Goal: Communication & Community: Participate in discussion

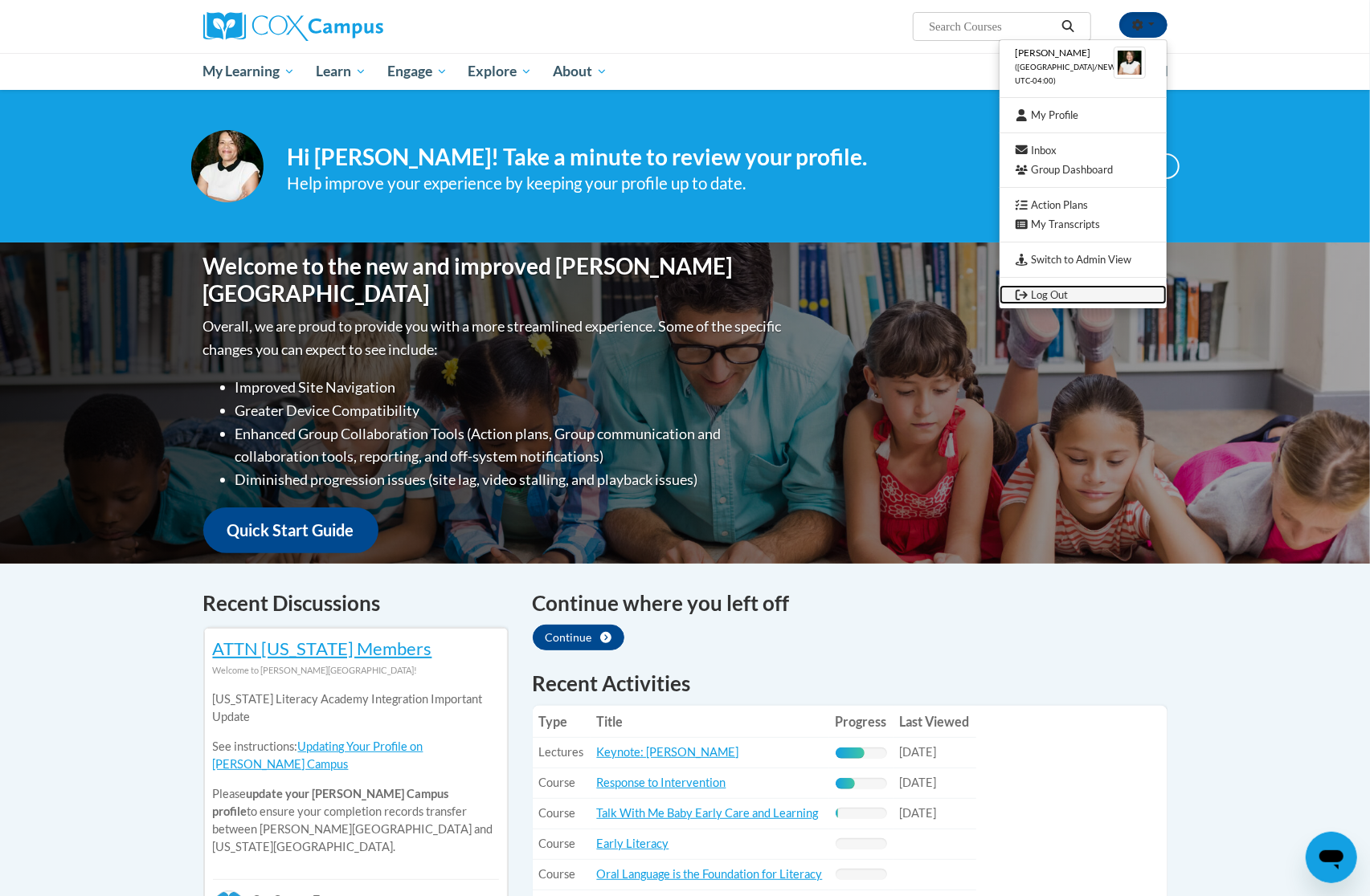
click at [1058, 294] on link "Log Out" at bounding box center [1083, 295] width 167 height 20
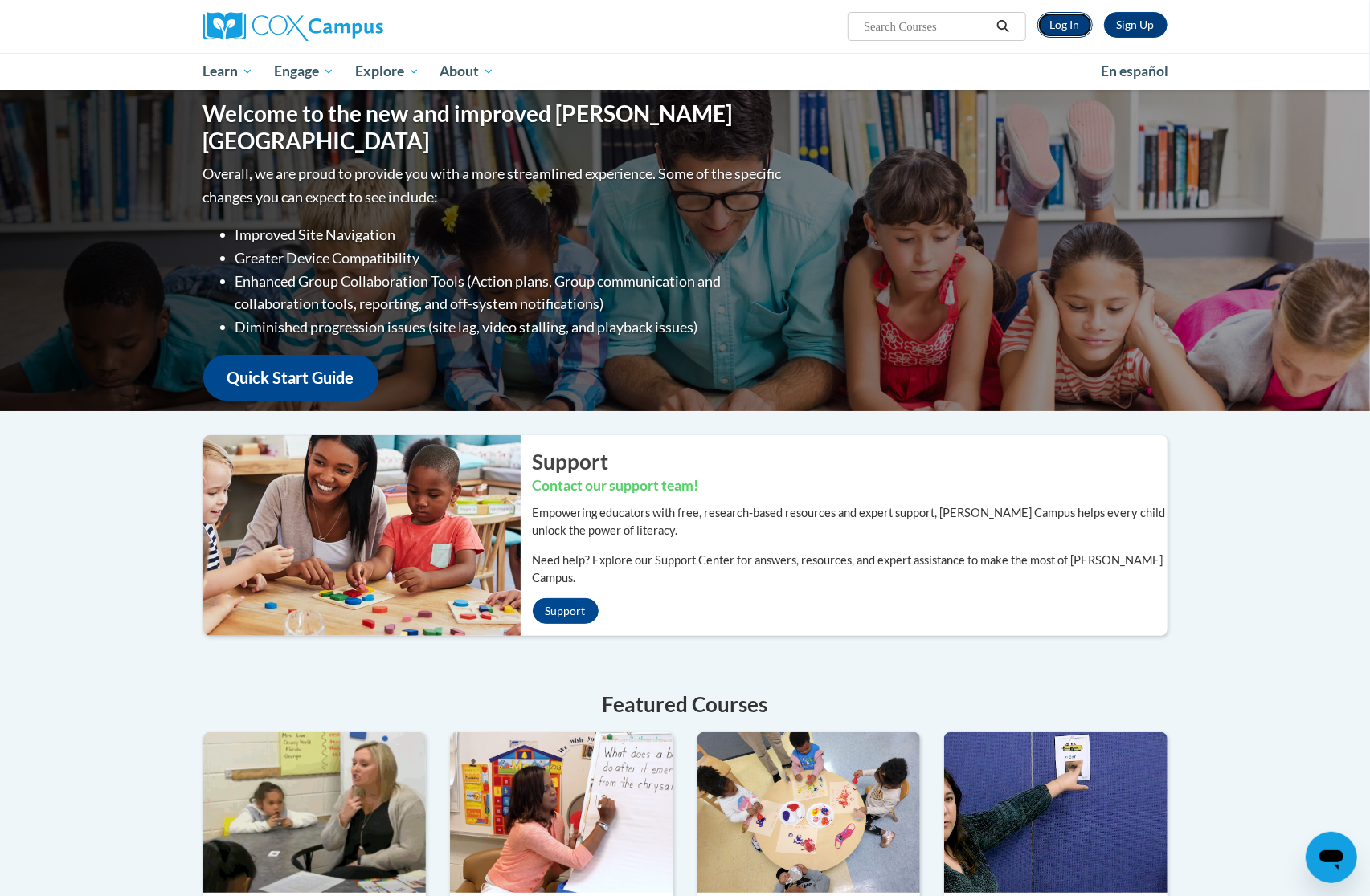
click at [1077, 26] on link "Log In" at bounding box center [1065, 25] width 56 height 26
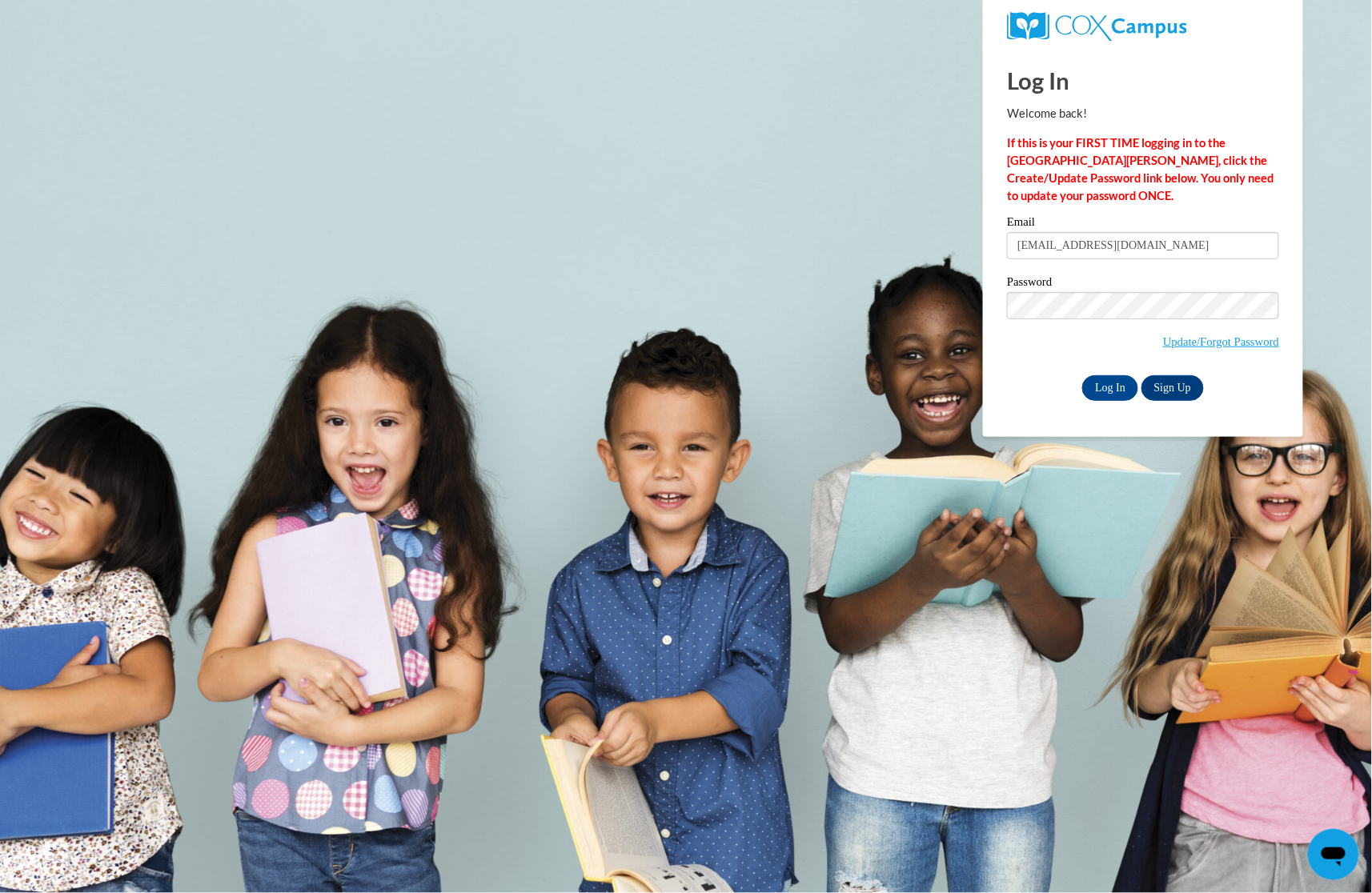
click at [1064, 369] on div "Password Update/Forgot Password" at bounding box center [1143, 323] width 273 height 94
click at [1112, 394] on input "Log In" at bounding box center [1110, 389] width 57 height 26
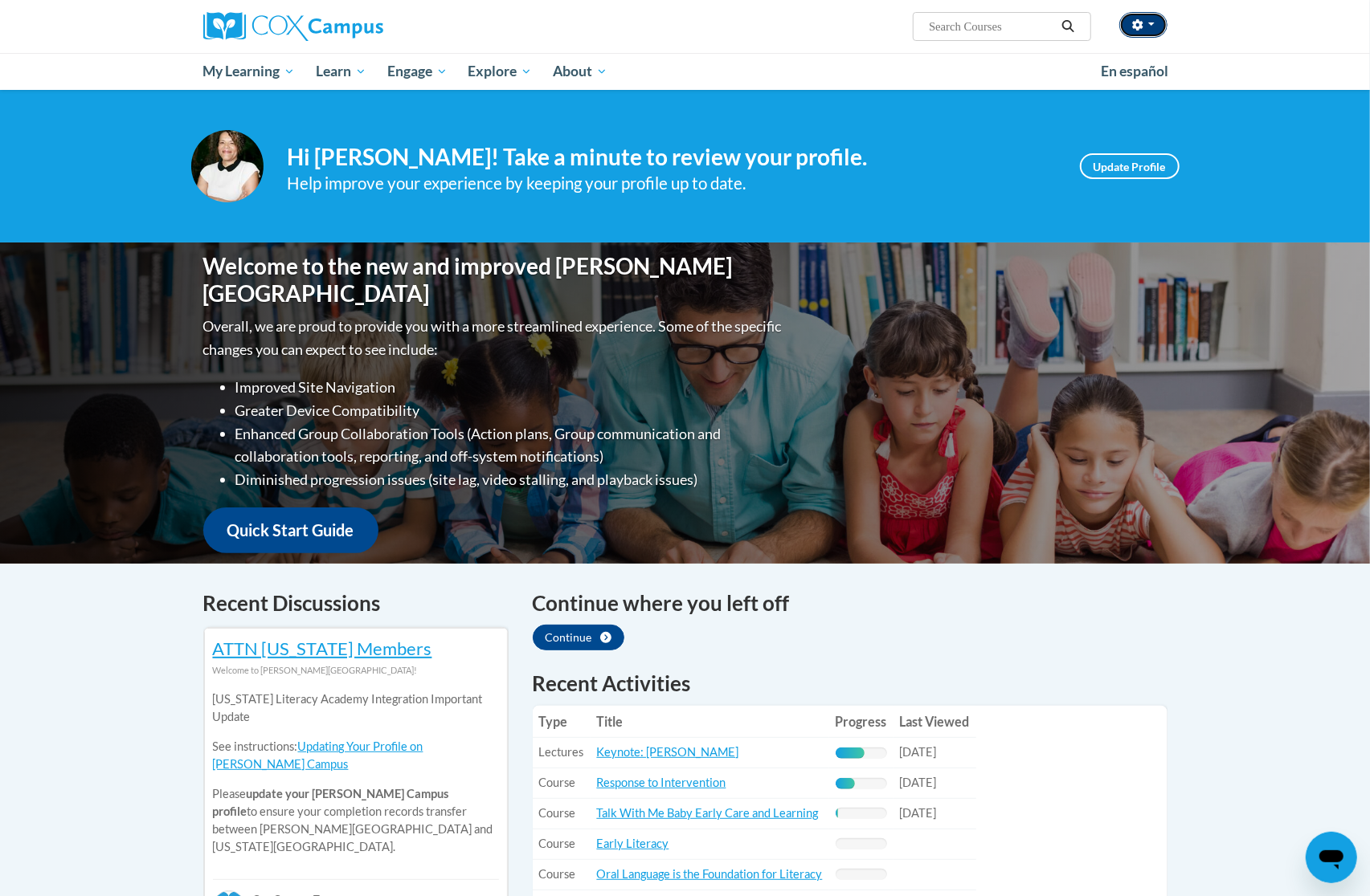
click at [1136, 26] on icon "button" at bounding box center [1137, 24] width 11 height 11
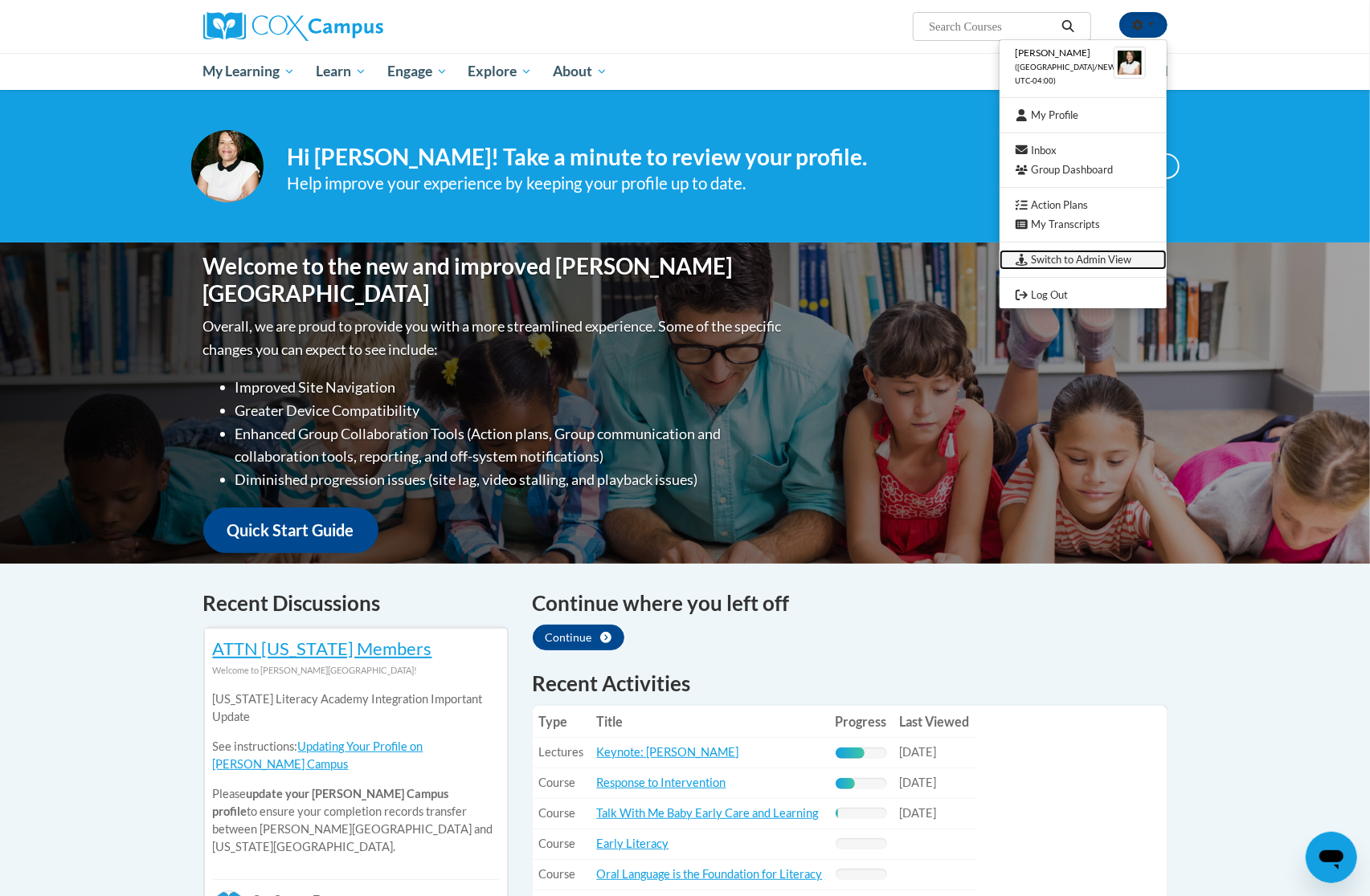
click at [1083, 258] on link "Switch to Admin View" at bounding box center [1083, 260] width 167 height 20
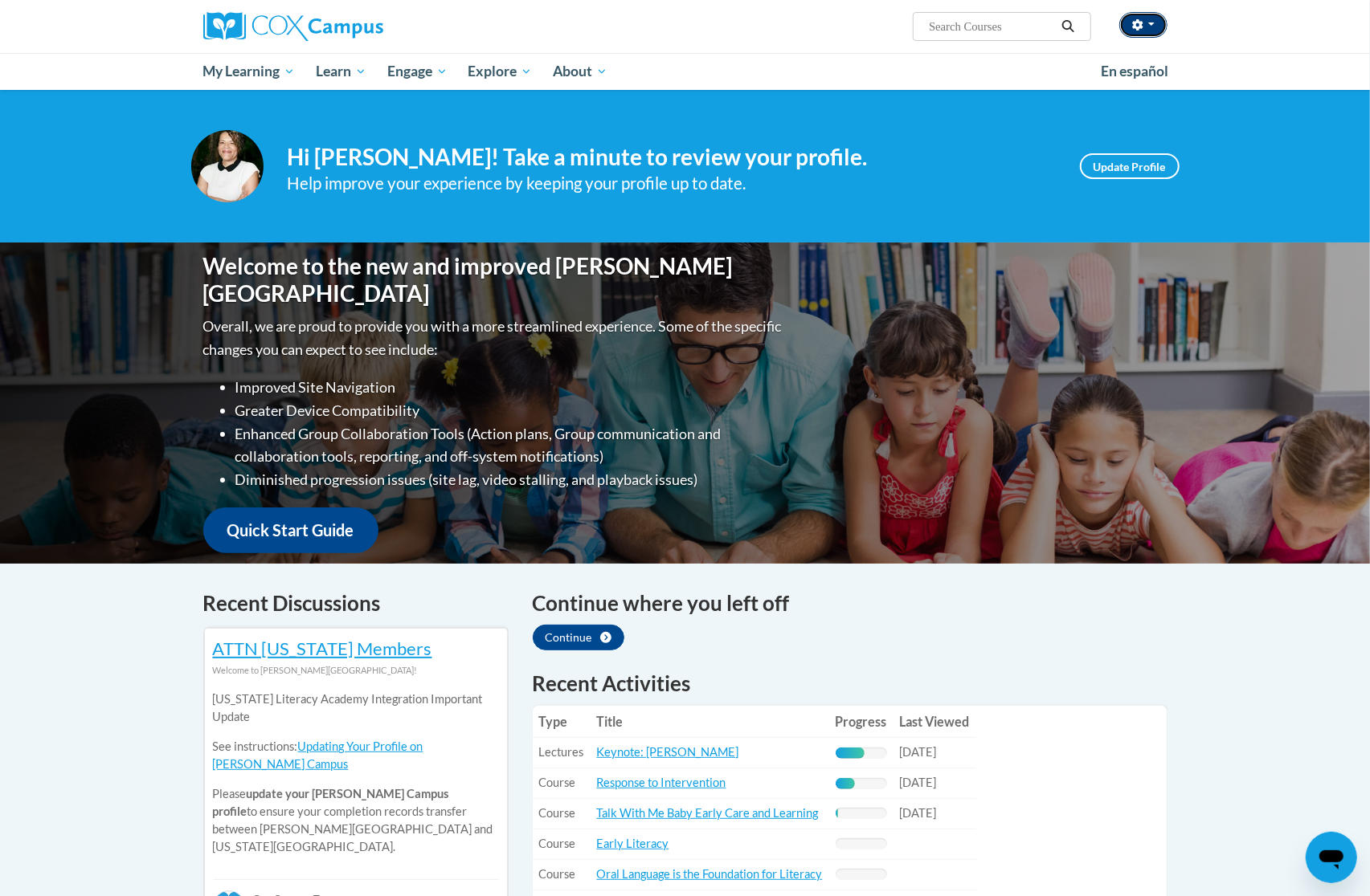
click at [1126, 23] on button "button" at bounding box center [1143, 25] width 48 height 26
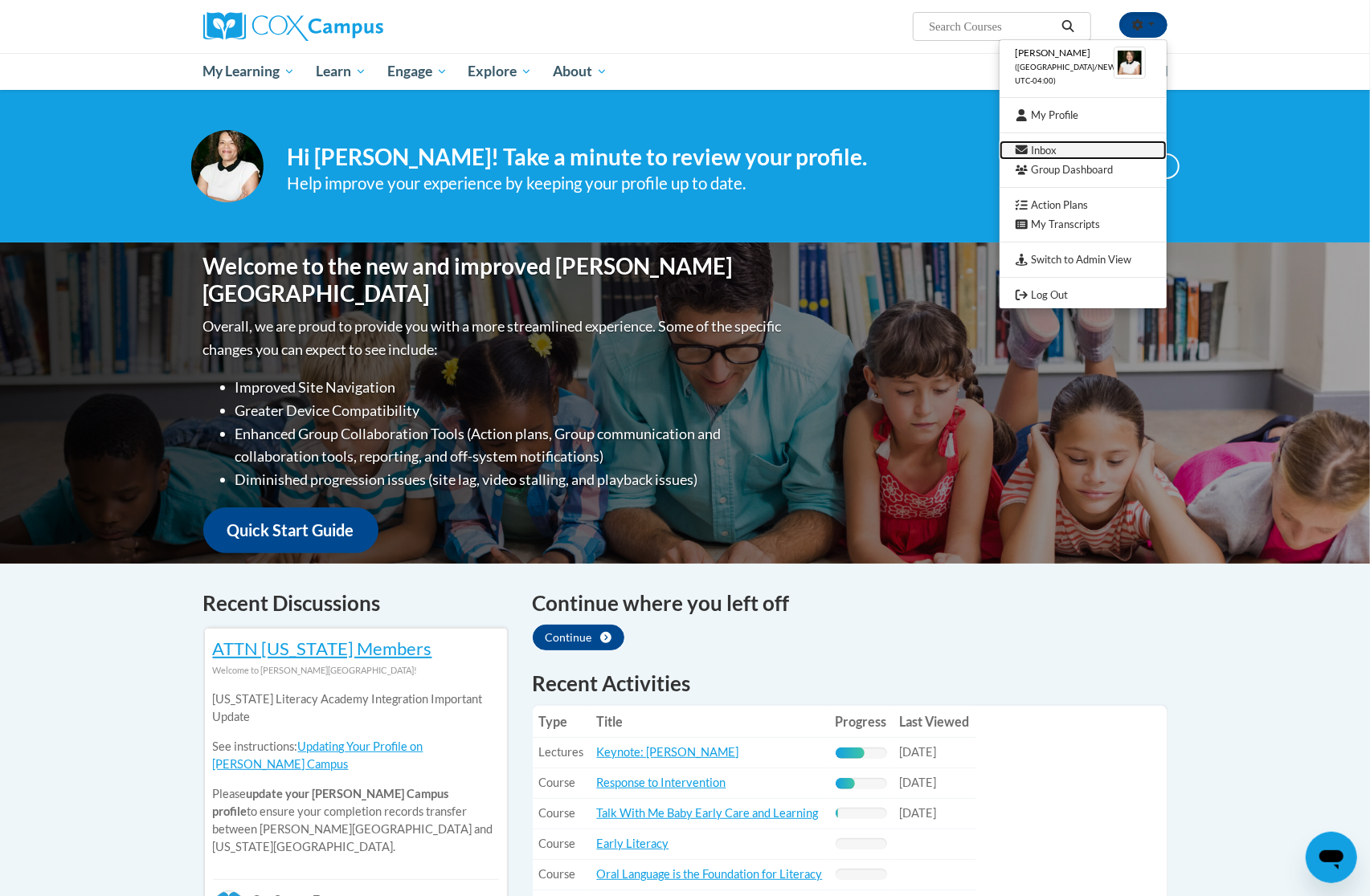
click at [1068, 141] on link "Inbox" at bounding box center [1083, 150] width 167 height 20
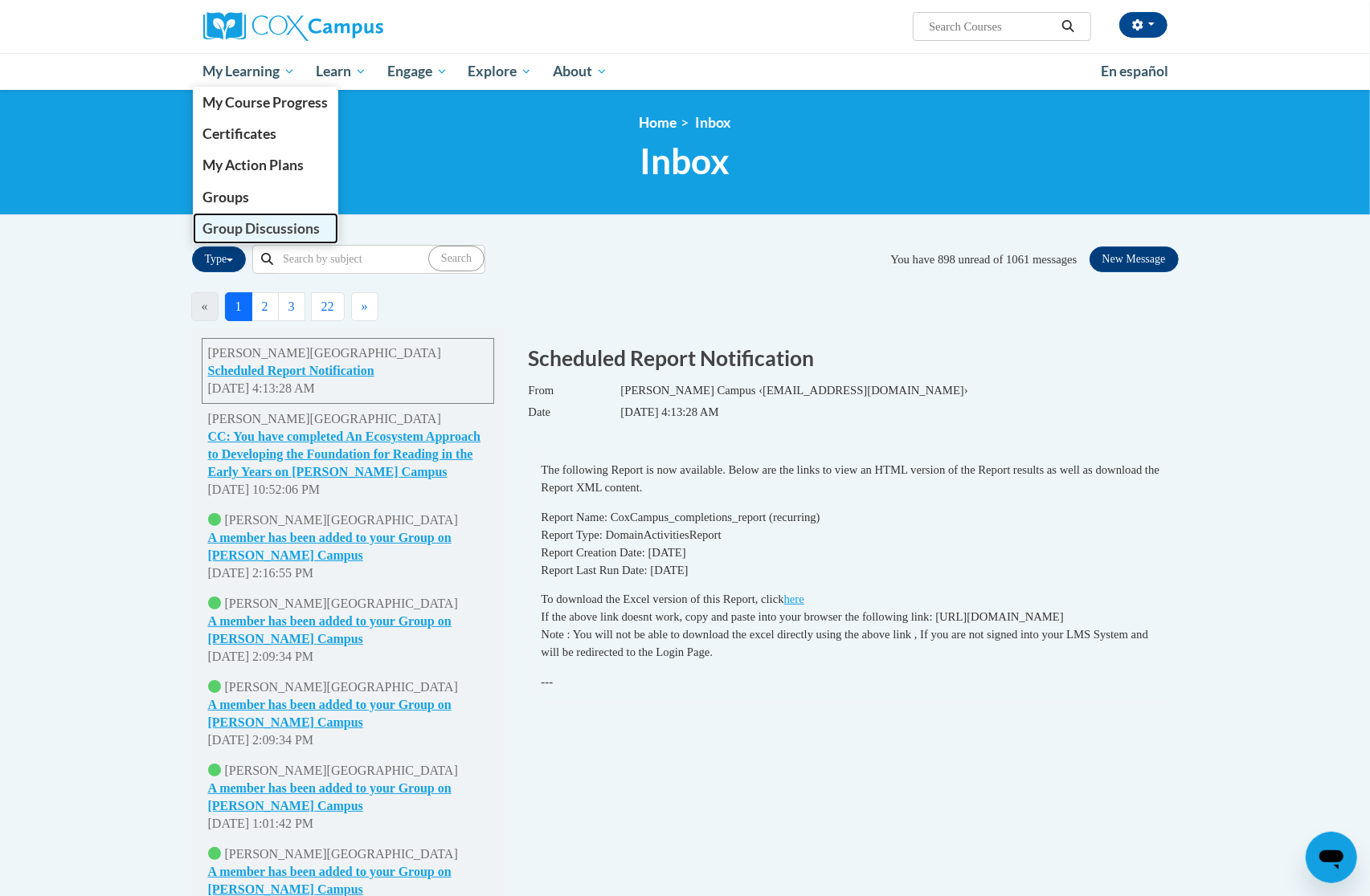
click at [265, 222] on span "Group Discussions" at bounding box center [261, 228] width 117 height 17
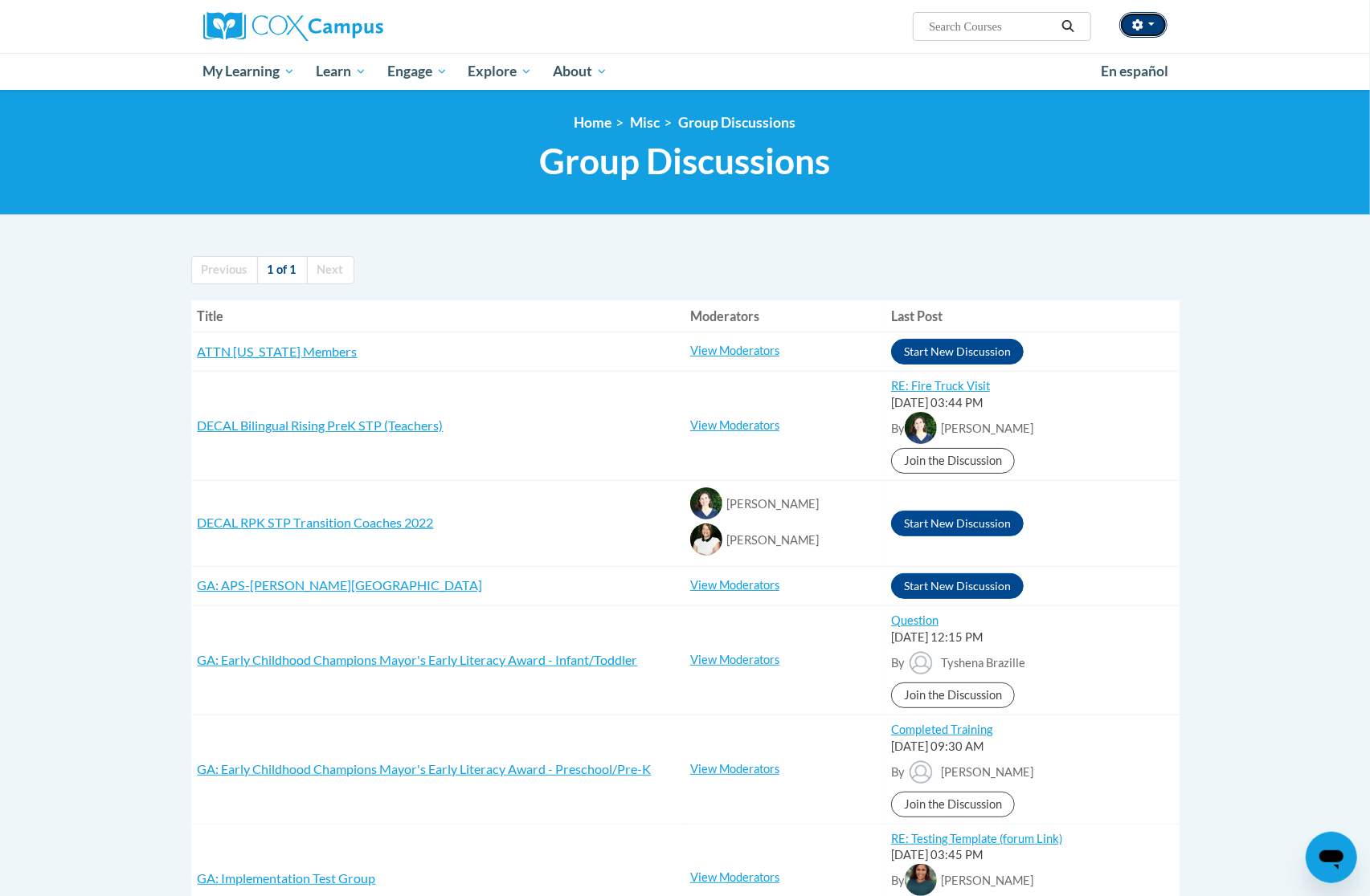
click at [1141, 23] on icon "button" at bounding box center [1137, 24] width 10 height 11
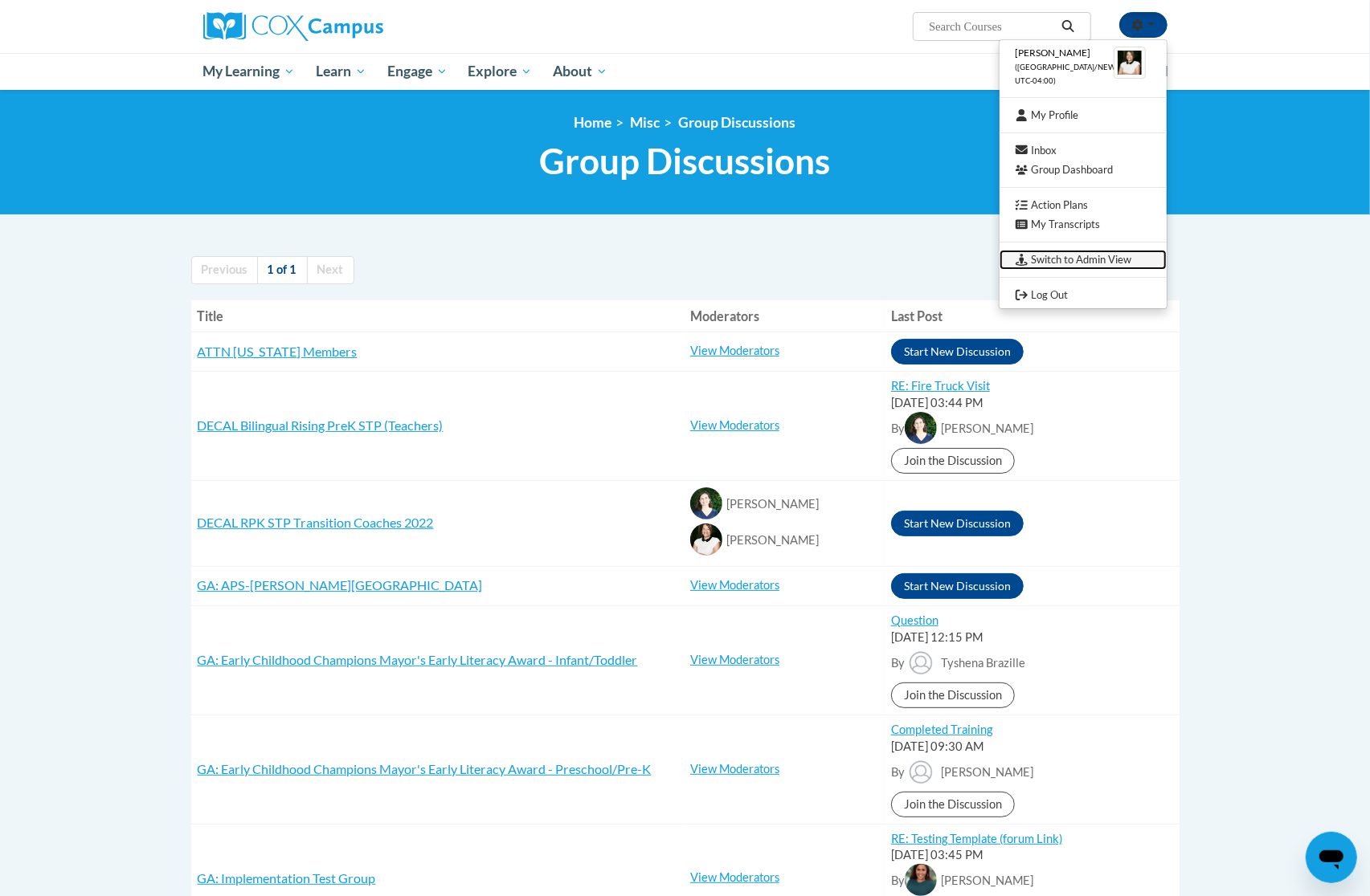
click at [1077, 258] on link "Switch to Admin View" at bounding box center [1083, 260] width 167 height 20
